Goal: Use online tool/utility: Utilize a website feature to perform a specific function

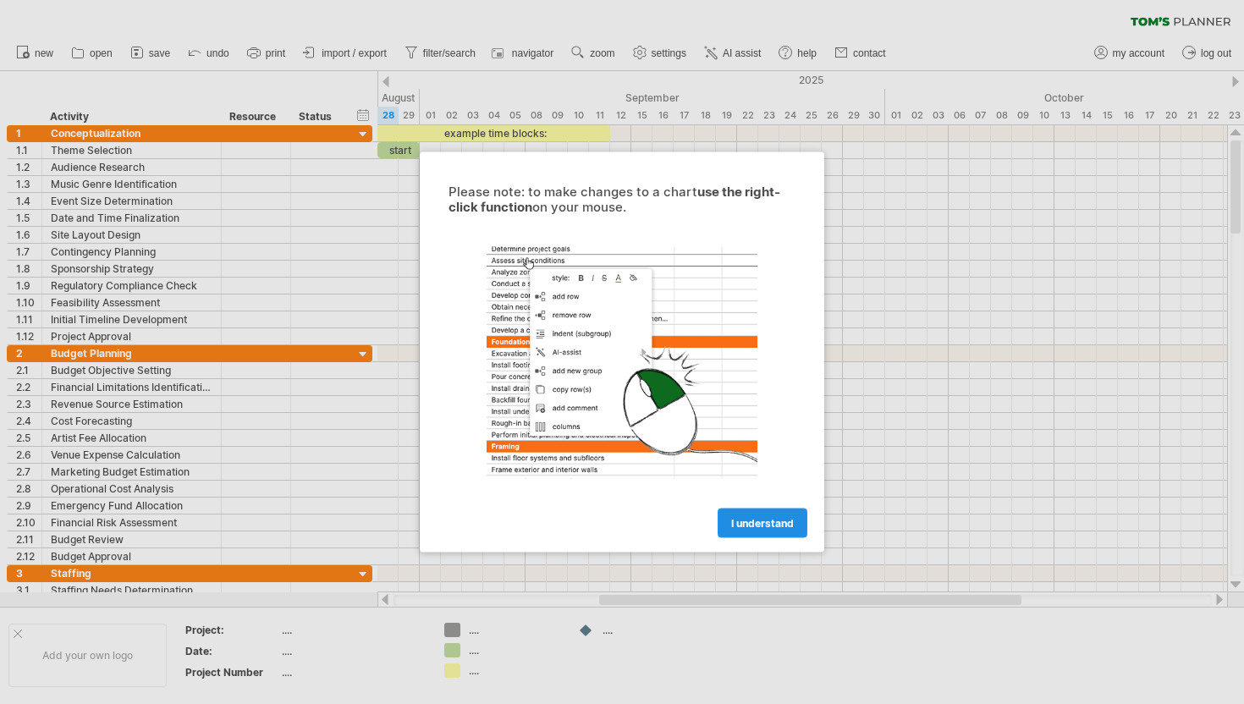
click at [753, 530] on link "I understand" at bounding box center [763, 524] width 90 height 30
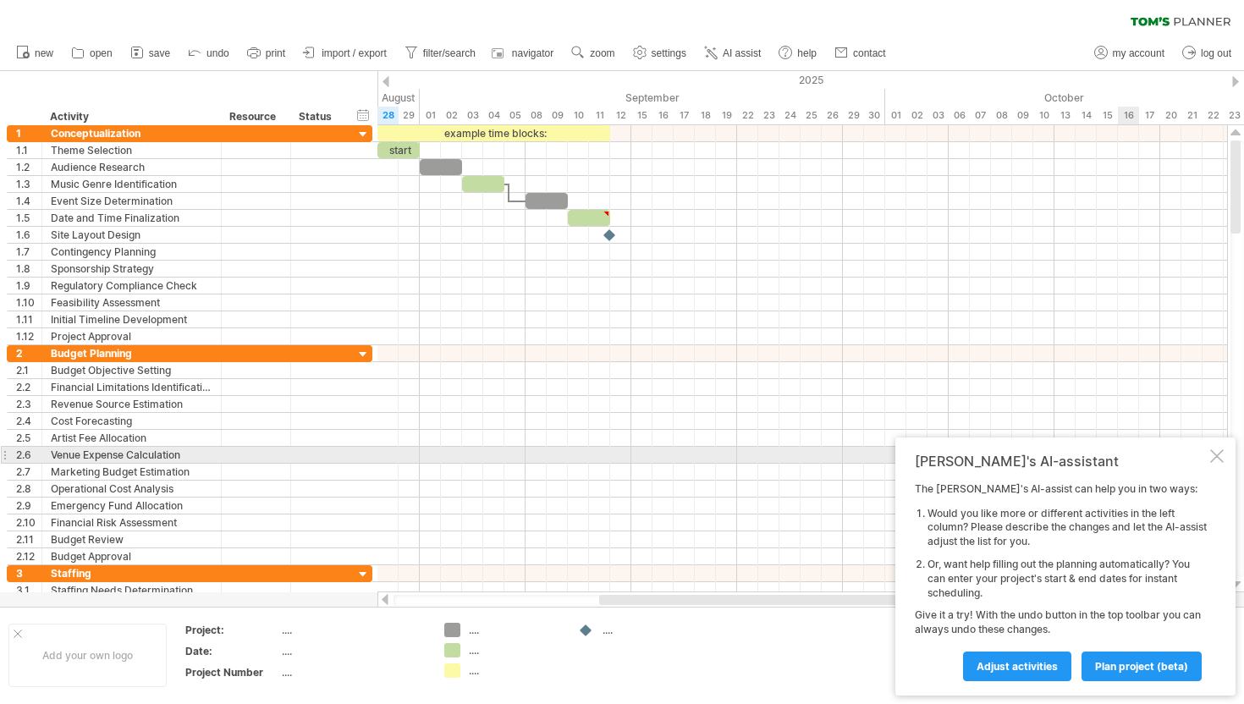
click at [1222, 457] on div at bounding box center [1217, 456] width 14 height 14
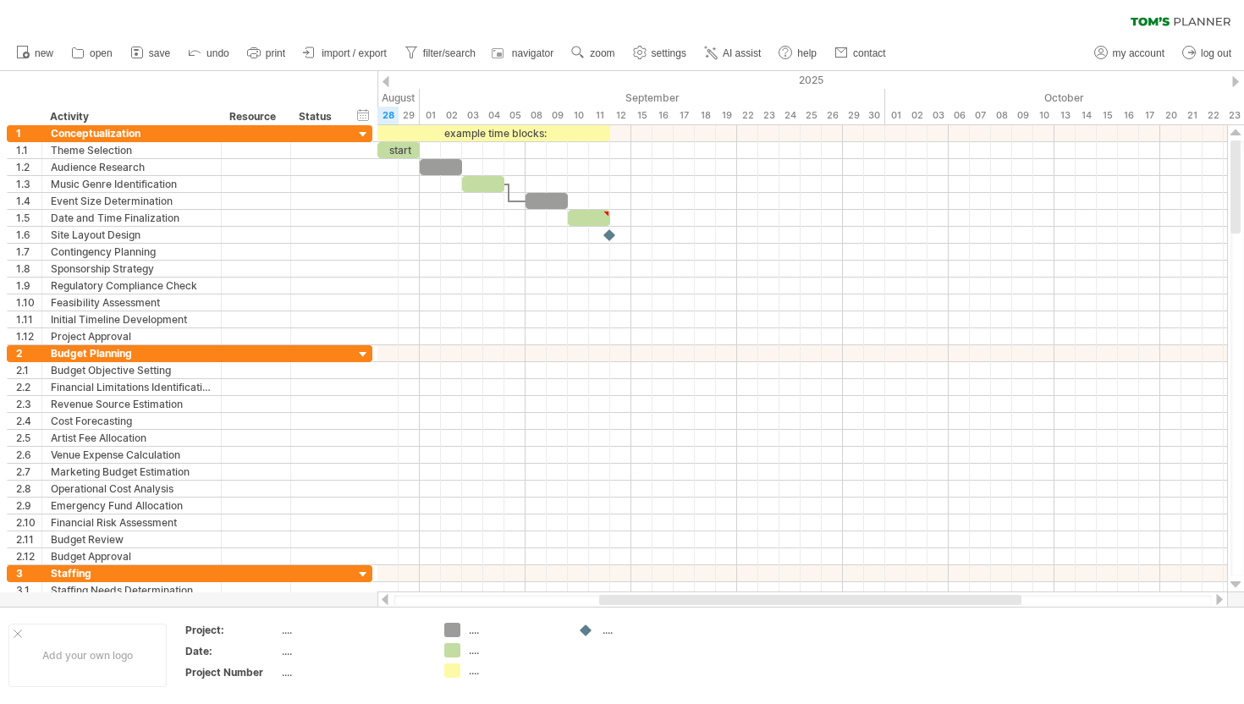
click at [386, 602] on div at bounding box center [385, 599] width 14 height 11
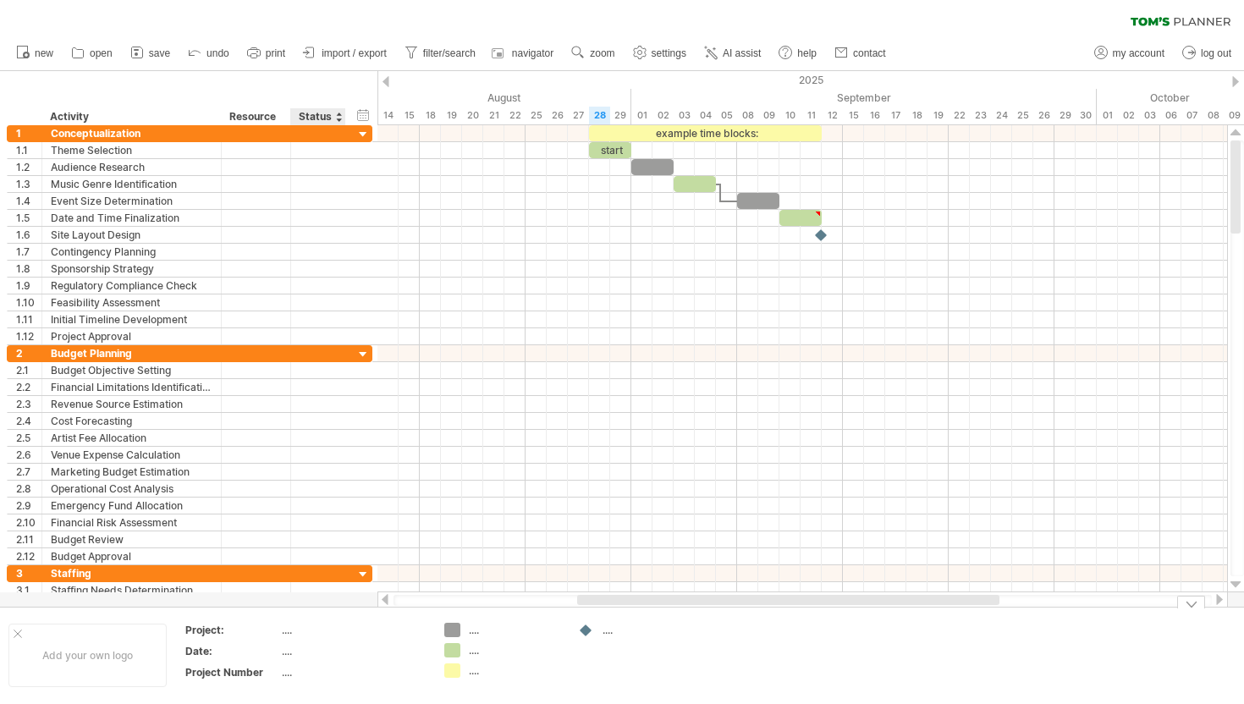
click at [330, 636] on div "...." at bounding box center [353, 630] width 142 height 14
type input "**********"
click at [312, 650] on div "...." at bounding box center [353, 651] width 142 height 14
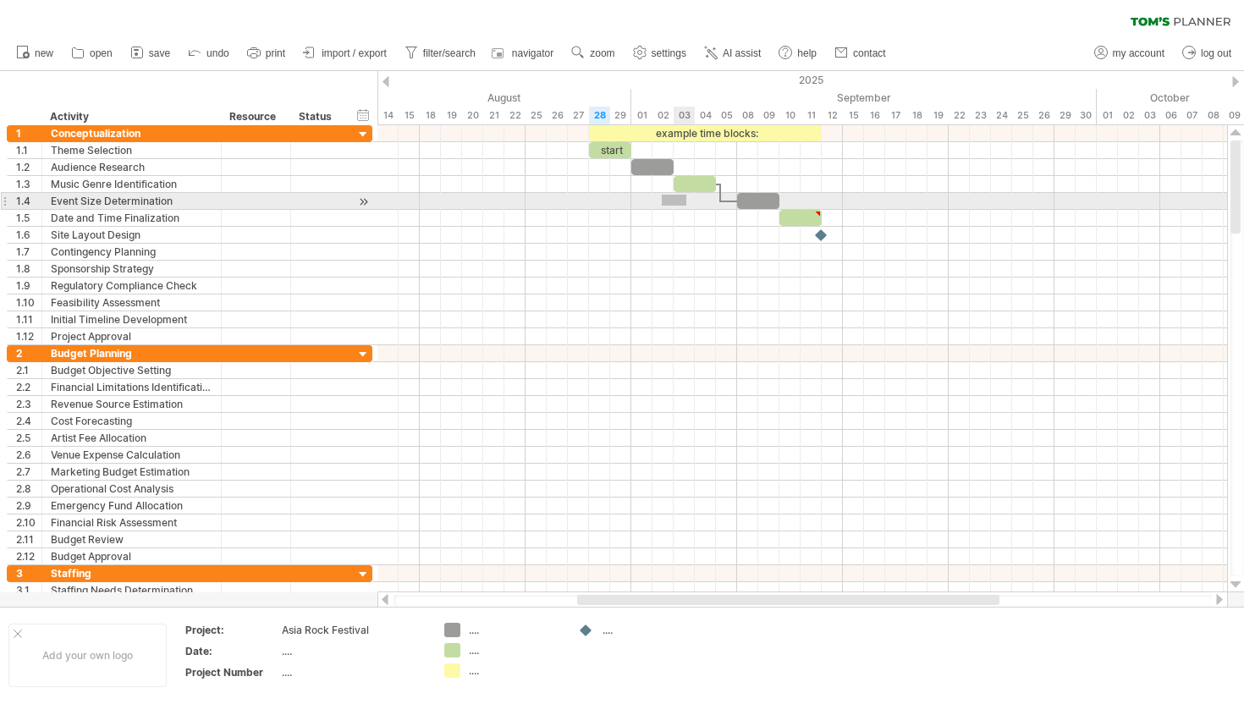
drag, startPoint x: 662, startPoint y: 195, endPoint x: 686, endPoint y: 210, distance: 28.2
click at [686, 210] on div at bounding box center [803, 235] width 850 height 220
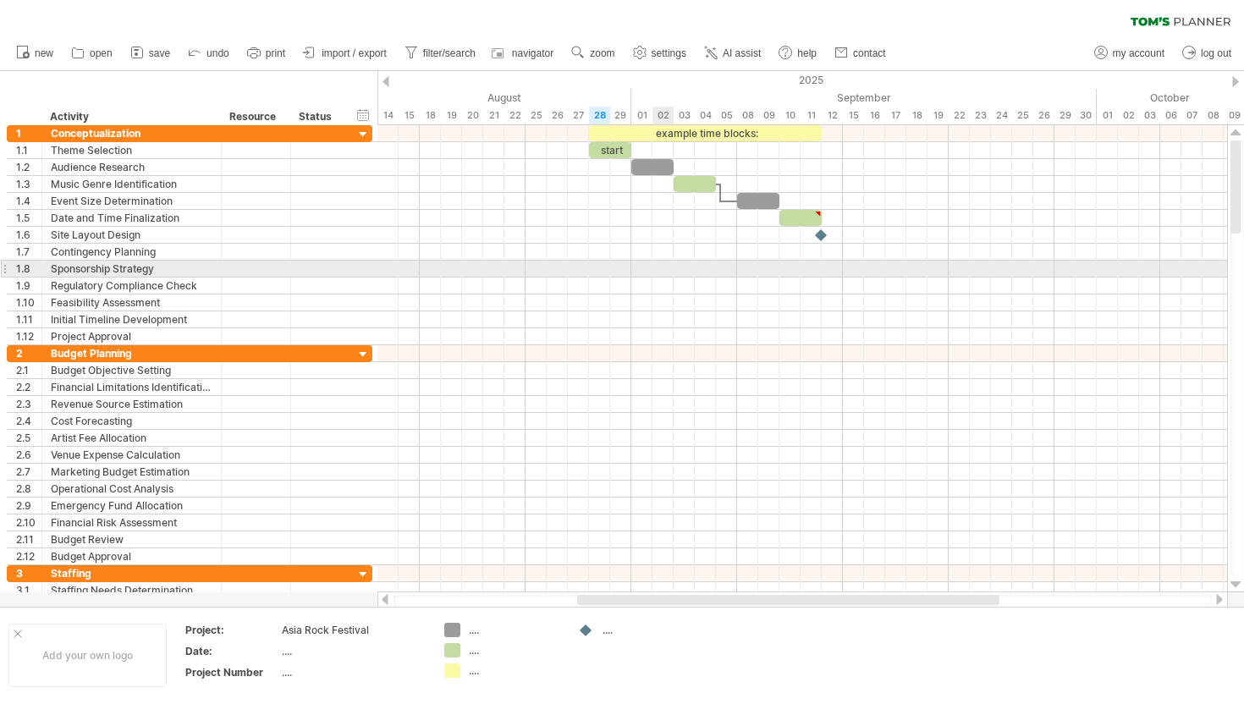
click at [670, 273] on div at bounding box center [803, 269] width 850 height 17
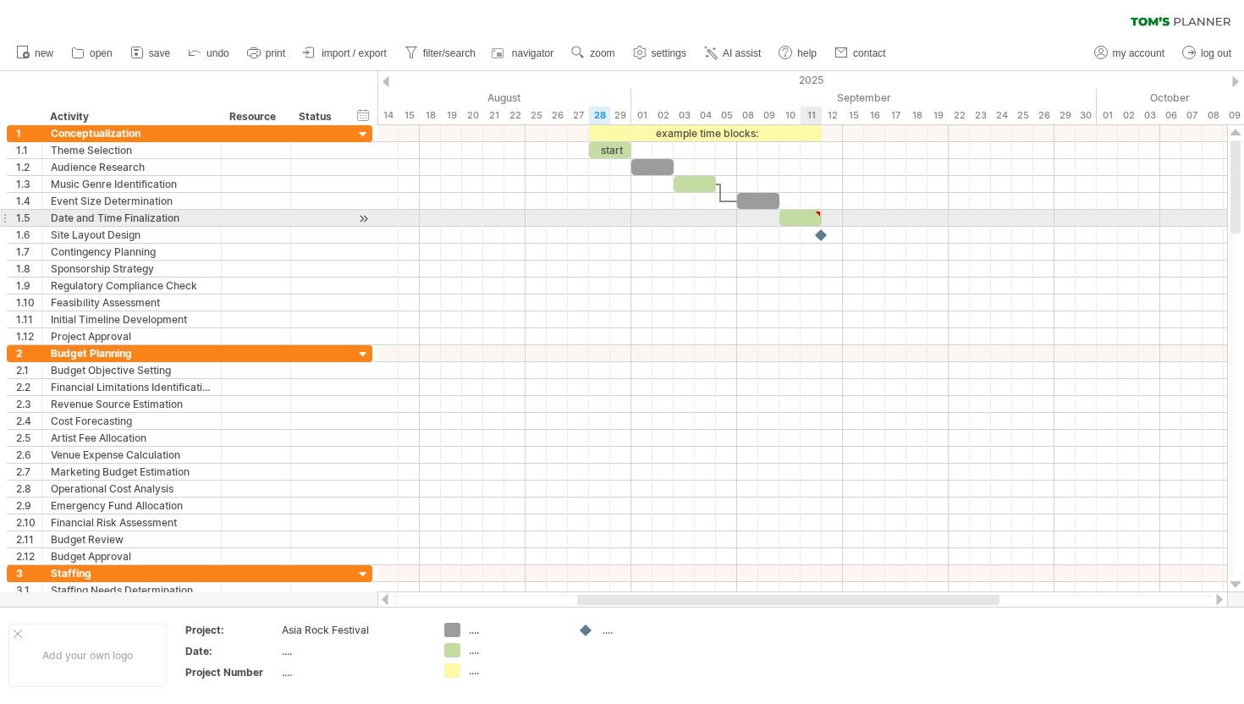
type textarea "**********"
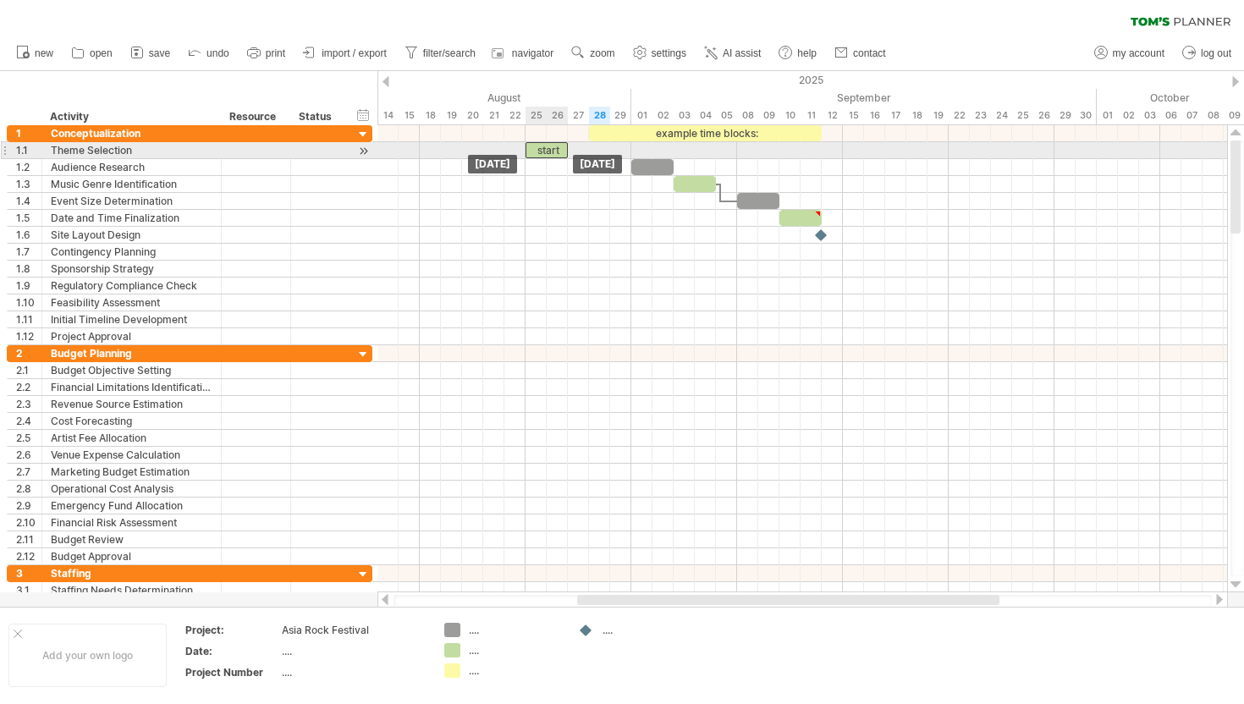
drag, startPoint x: 615, startPoint y: 152, endPoint x: 554, endPoint y: 152, distance: 61.0
click at [554, 152] on div "start" at bounding box center [547, 150] width 42 height 16
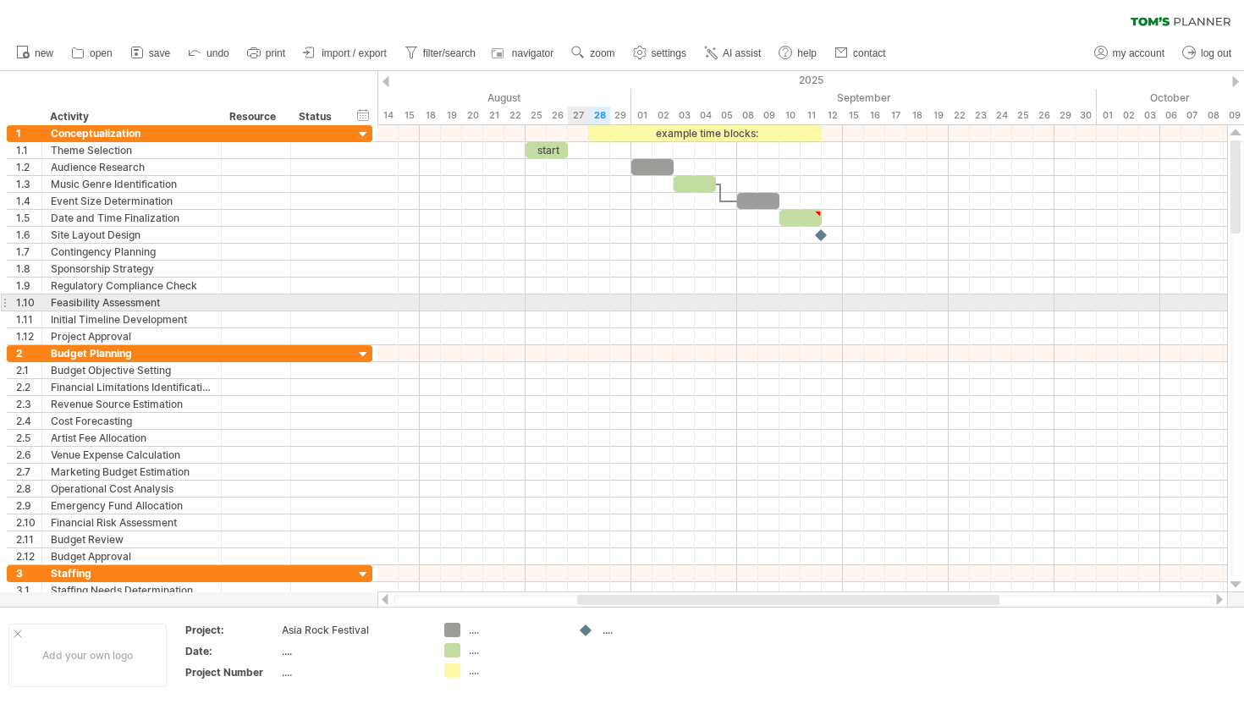
click at [575, 302] on div at bounding box center [803, 303] width 850 height 17
drag, startPoint x: 571, startPoint y: 304, endPoint x: 589, endPoint y: 305, distance: 18.6
click at [589, 306] on div at bounding box center [803, 303] width 850 height 17
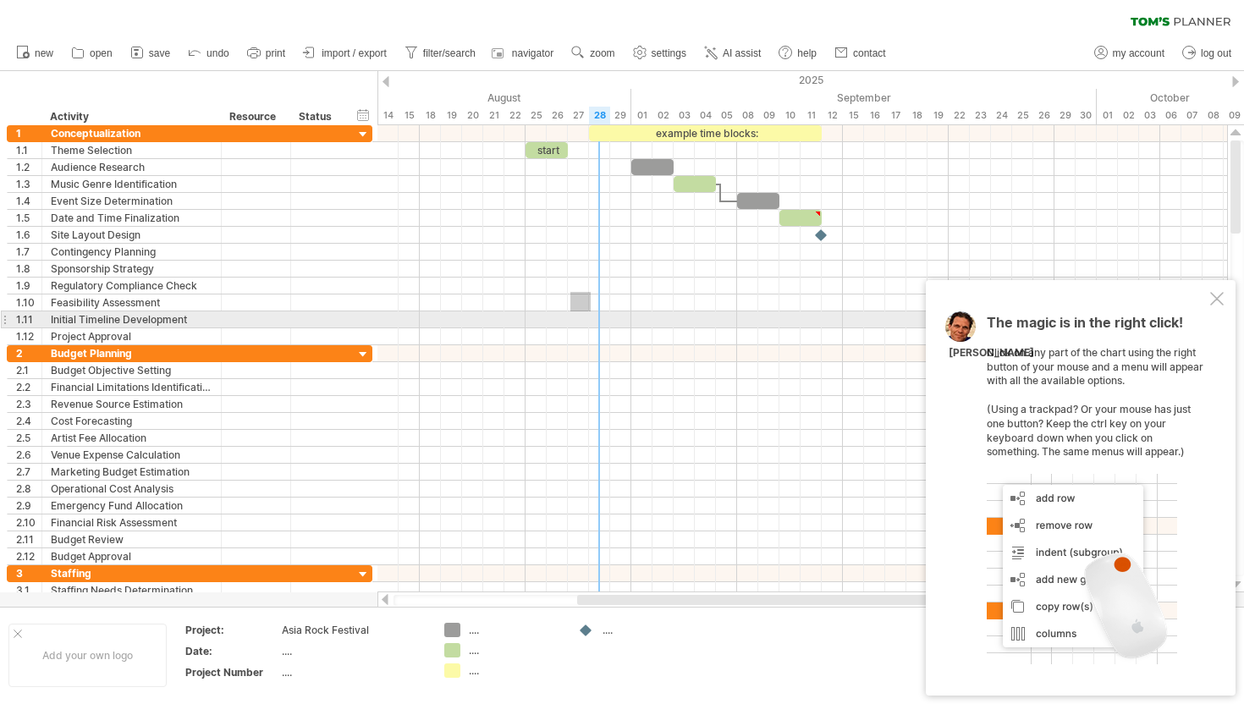
drag, startPoint x: 571, startPoint y: 292, endPoint x: 591, endPoint y: 310, distance: 27.0
click at [591, 311] on div at bounding box center [803, 235] width 850 height 220
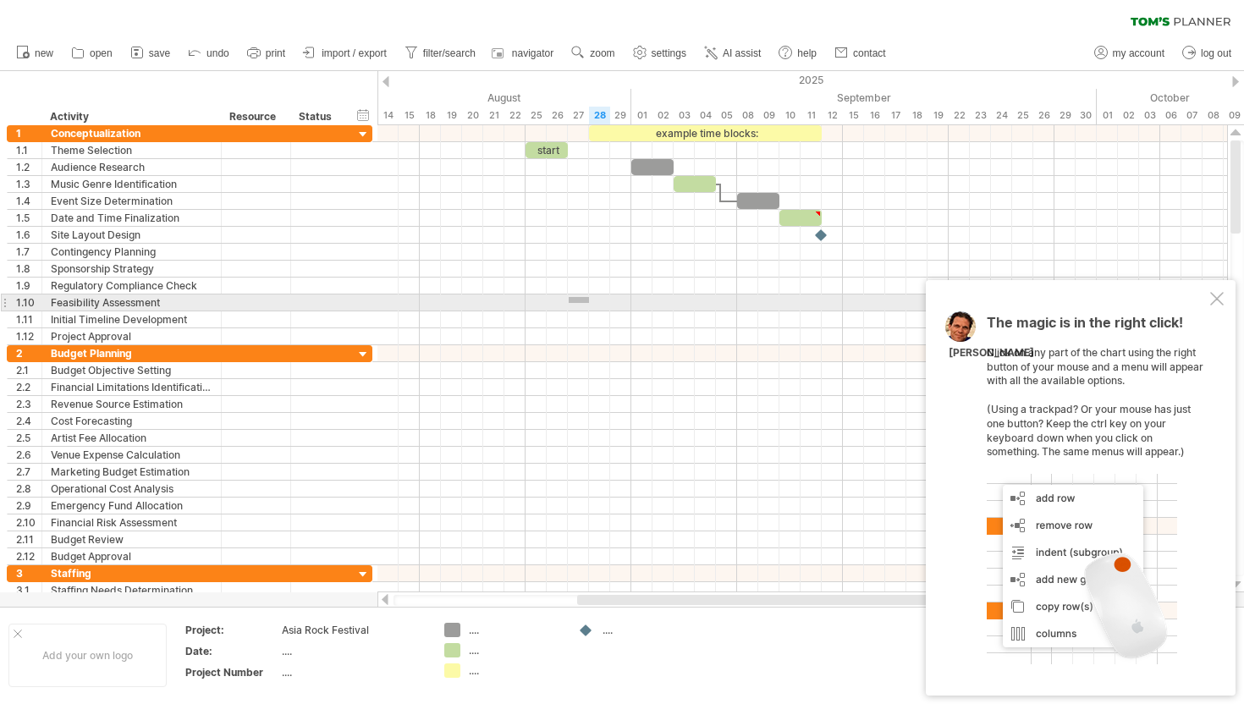
drag, startPoint x: 569, startPoint y: 297, endPoint x: 589, endPoint y: 303, distance: 21.2
click at [589, 303] on div at bounding box center [803, 303] width 850 height 17
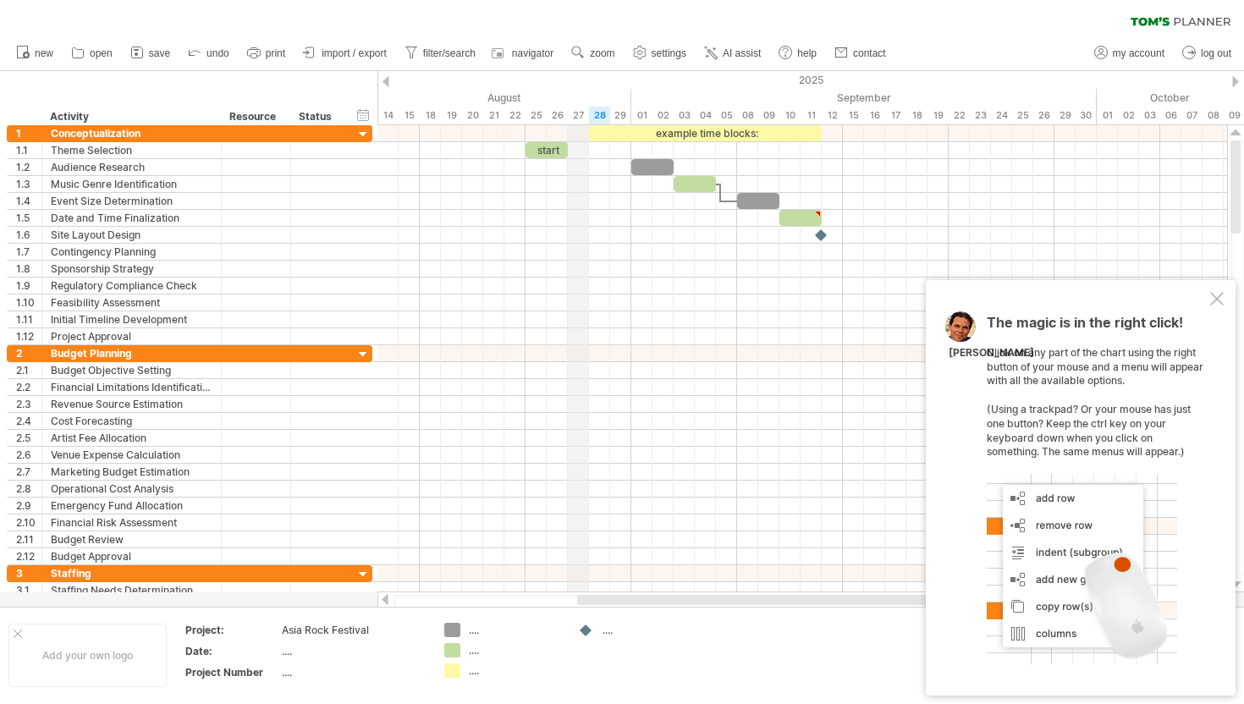
click at [578, 115] on div "27" at bounding box center [578, 116] width 21 height 18
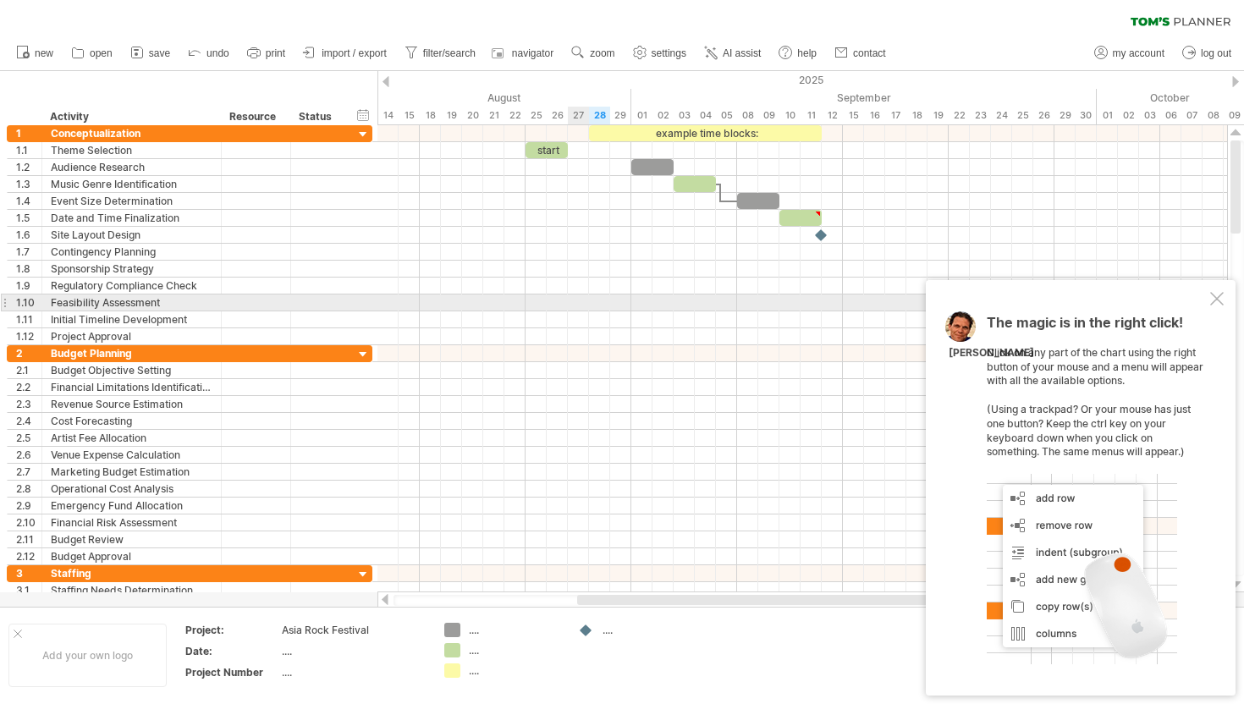
click at [578, 303] on div at bounding box center [803, 303] width 850 height 17
click at [1221, 301] on div at bounding box center [1217, 299] width 14 height 14
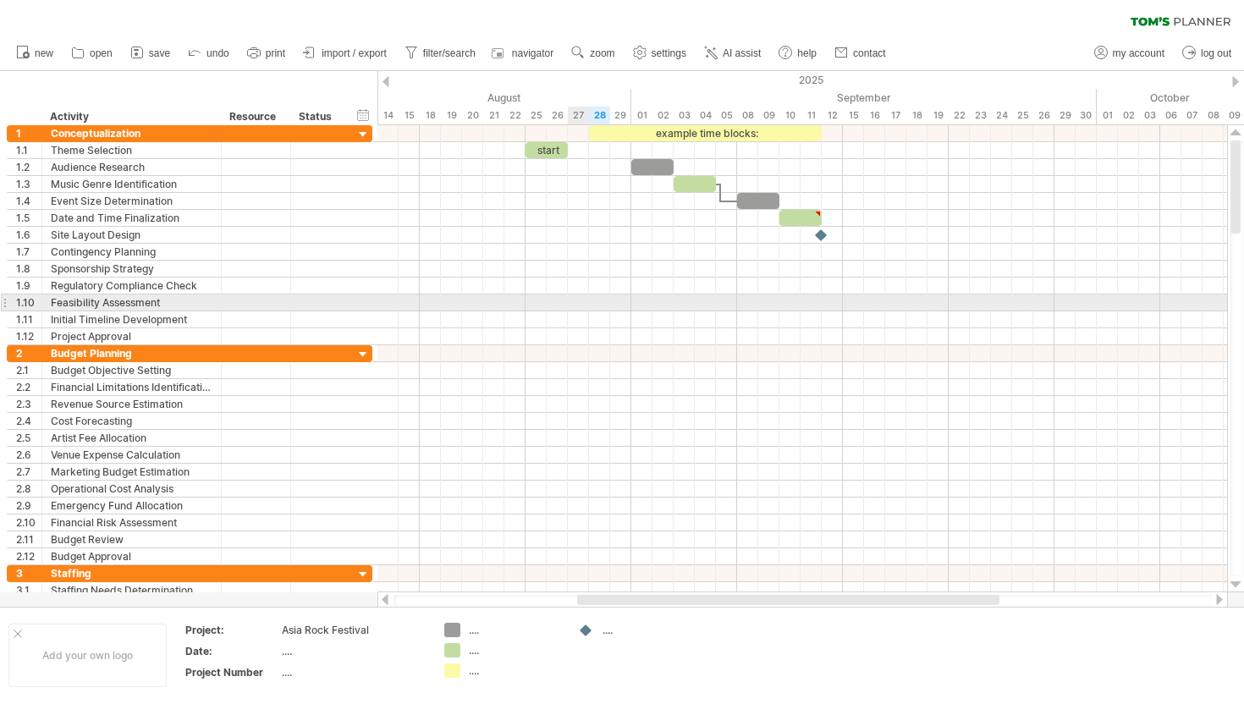
click at [580, 308] on div at bounding box center [803, 303] width 850 height 17
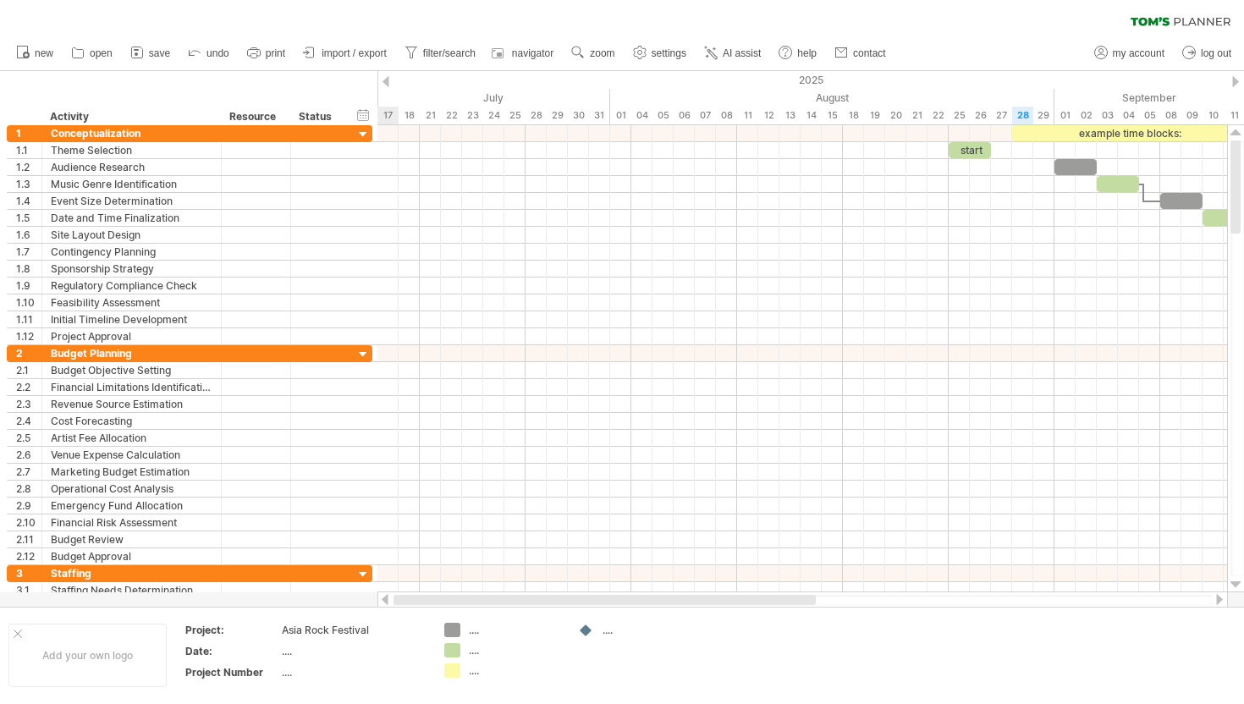
drag, startPoint x: 674, startPoint y: 604, endPoint x: 390, endPoint y: 598, distance: 283.7
click at [390, 598] on div at bounding box center [803, 600] width 851 height 17
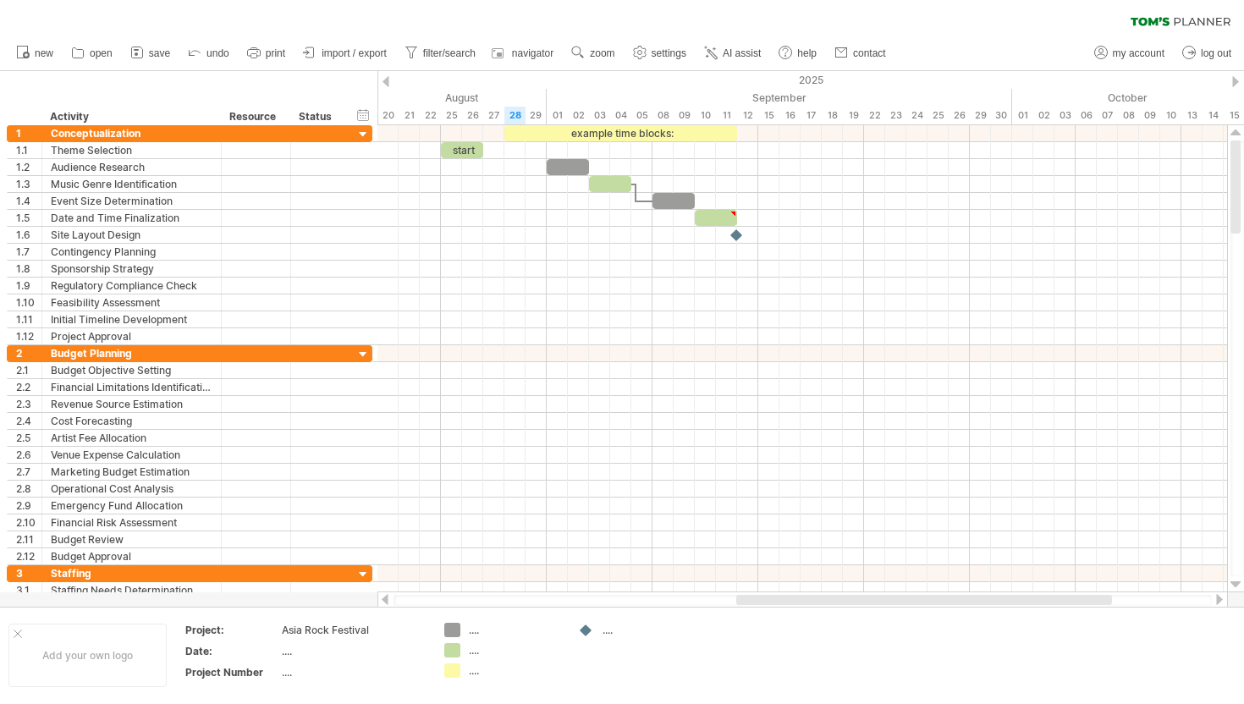
drag, startPoint x: 590, startPoint y: 603, endPoint x: 777, endPoint y: 597, distance: 187.2
click at [777, 597] on div at bounding box center [924, 600] width 376 height 10
click at [458, 656] on div "Trying to reach [DOMAIN_NAME] Connected again... 0% clear filter new 1" at bounding box center [622, 352] width 1244 height 704
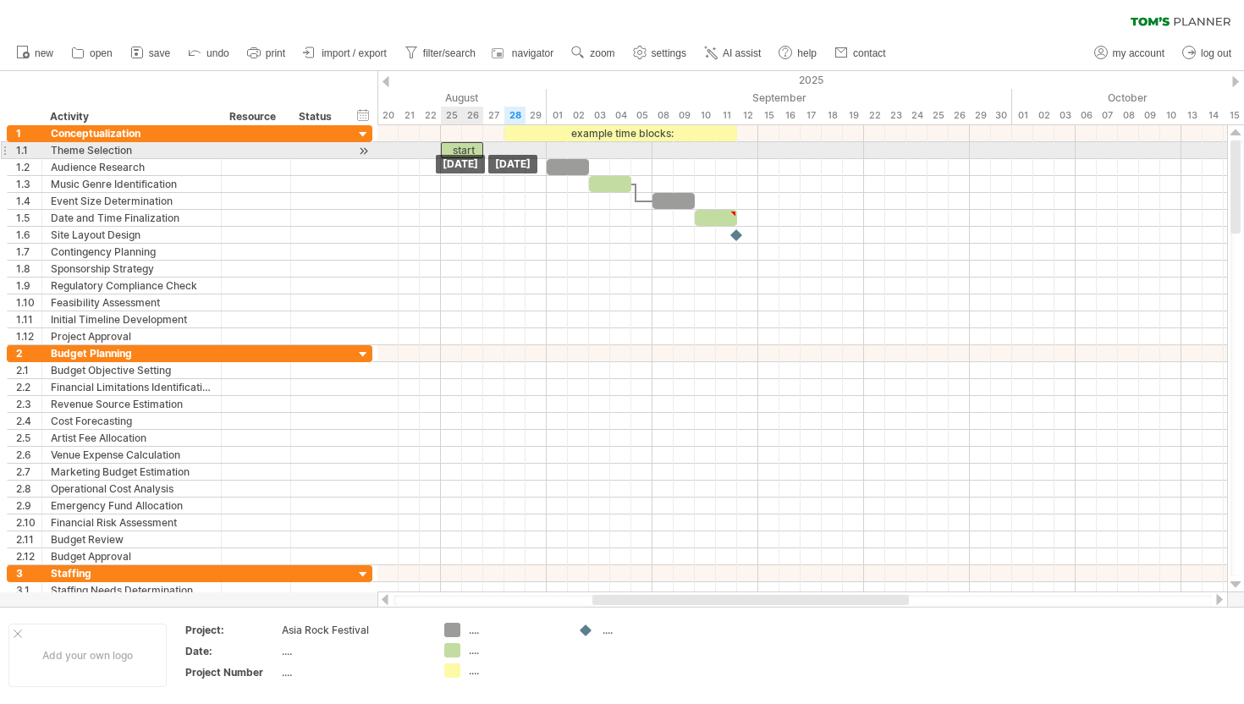
click at [461, 147] on div "start" at bounding box center [462, 150] width 42 height 16
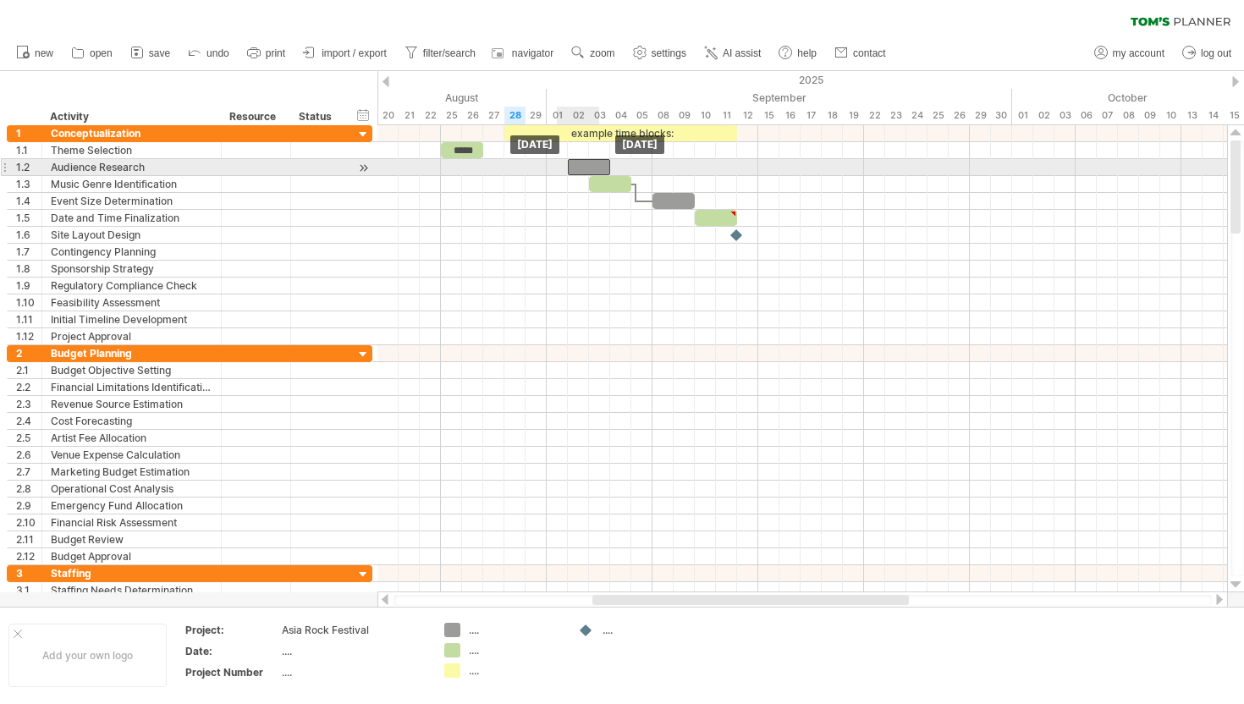
drag, startPoint x: 571, startPoint y: 167, endPoint x: 586, endPoint y: 166, distance: 14.4
click at [587, 166] on div at bounding box center [589, 167] width 42 height 16
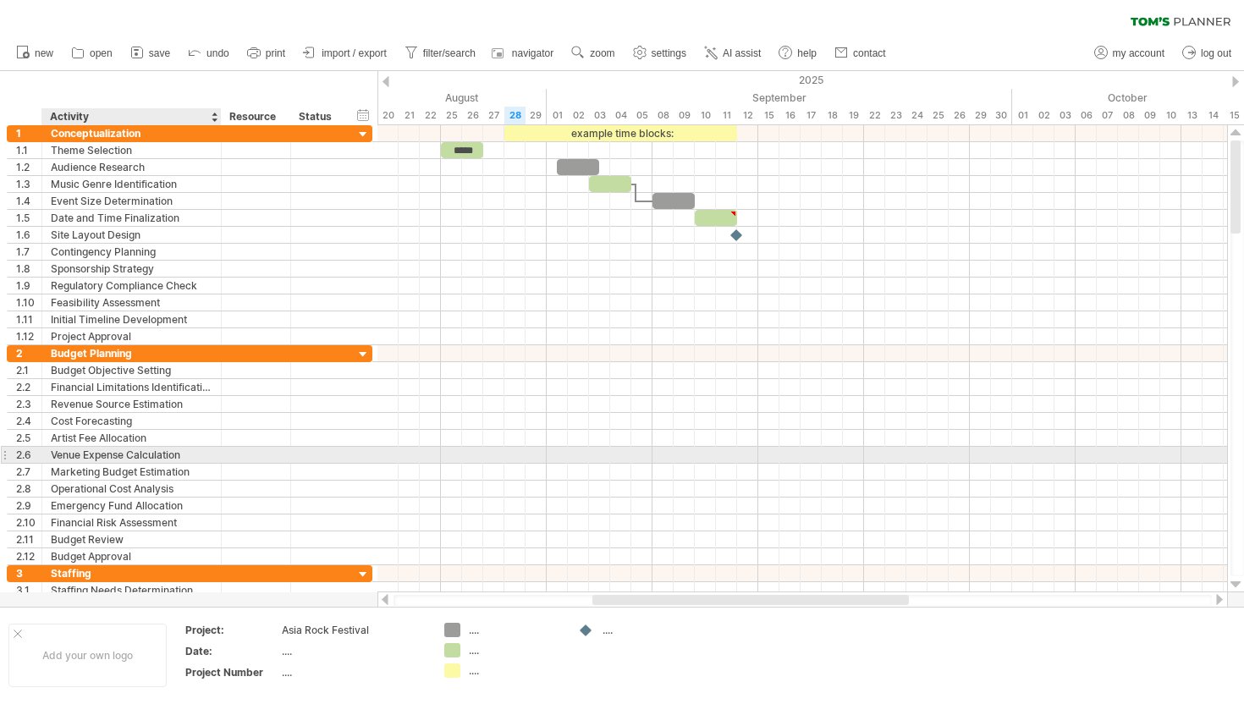
click at [186, 460] on div "Venue Expense Calculation" at bounding box center [132, 455] width 162 height 16
